Goal: Navigation & Orientation: Go to known website

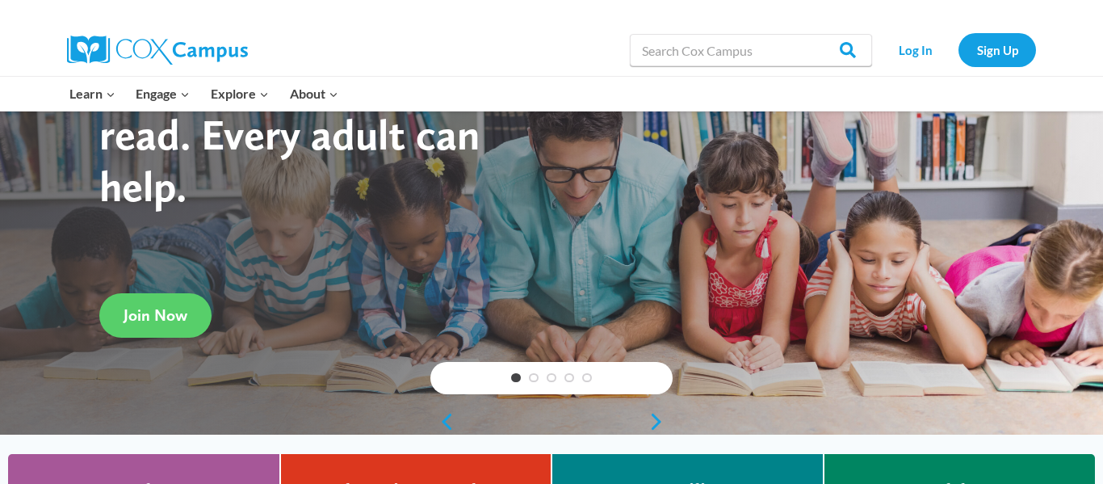
scroll to position [117, 0]
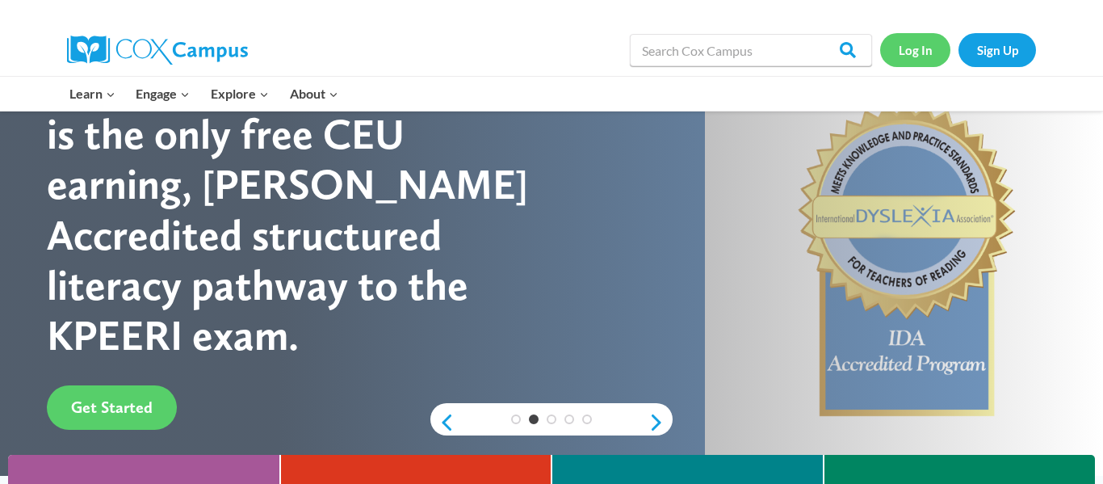
click at [908, 55] on link "Log In" at bounding box center [915, 49] width 70 height 33
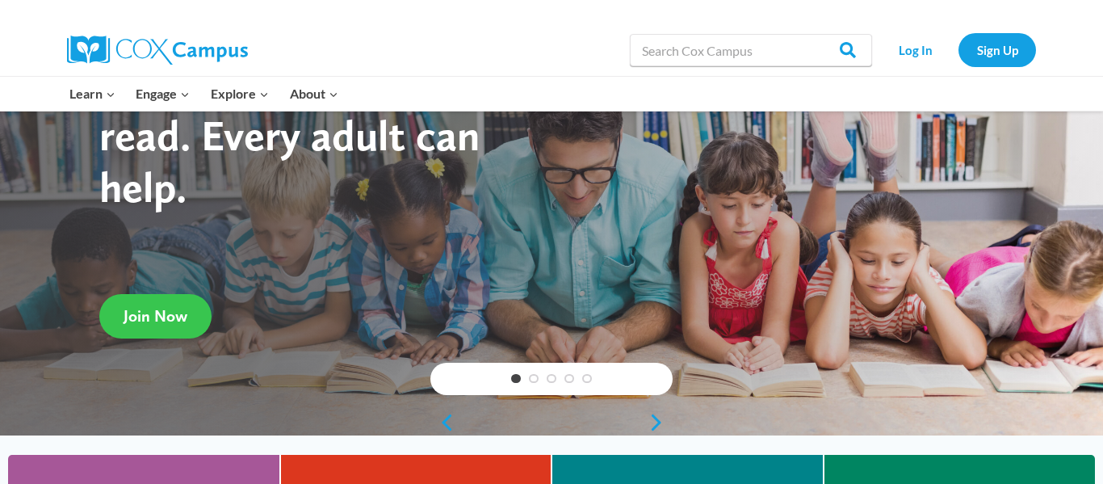
click at [163, 317] on span "Join Now" at bounding box center [156, 315] width 64 height 19
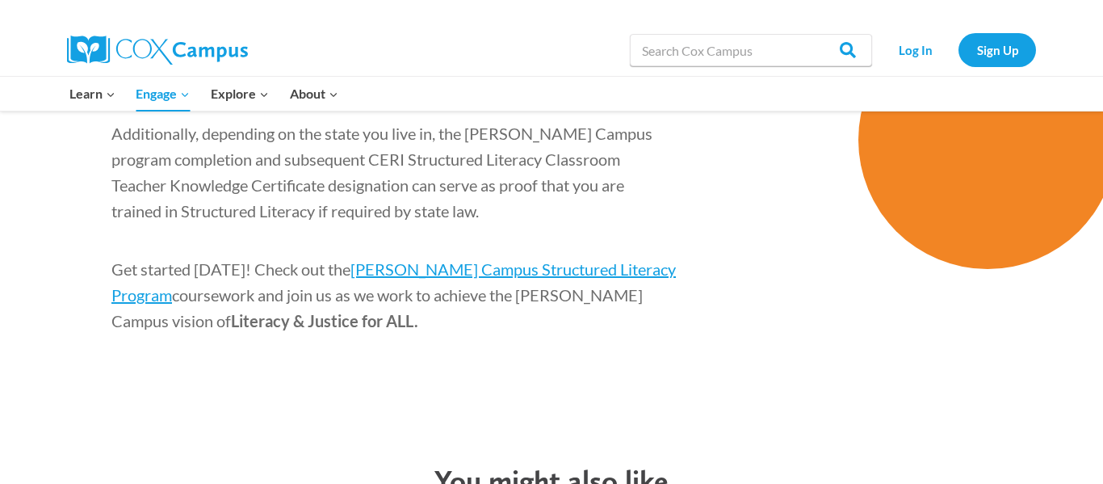
scroll to position [2659, 0]
